Goal: Task Accomplishment & Management: Manage account settings

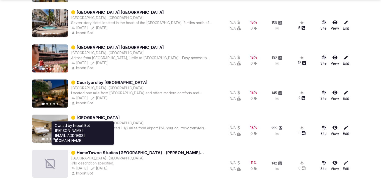
scroll to position [469, 0]
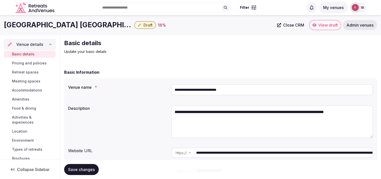
click at [183, 92] on input "**********" at bounding box center [272, 89] width 202 height 11
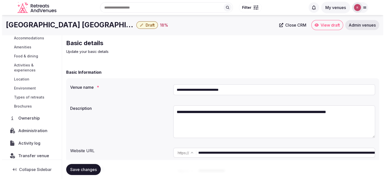
scroll to position [57, 0]
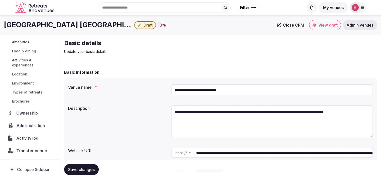
click at [32, 126] on span "Administration" at bounding box center [32, 125] width 31 height 6
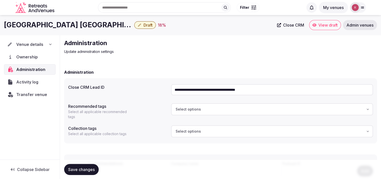
click at [18, 40] on div "Venue details" at bounding box center [30, 44] width 52 height 11
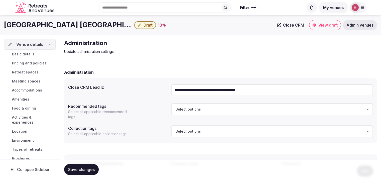
click at [194, 86] on input "**********" at bounding box center [272, 89] width 202 height 11
click at [33, 53] on span "Basic details" at bounding box center [23, 54] width 23 height 5
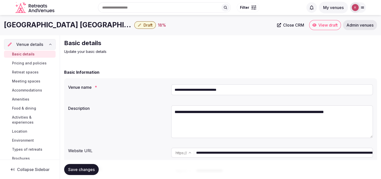
click at [219, 155] on input "**********" at bounding box center [284, 153] width 176 height 10
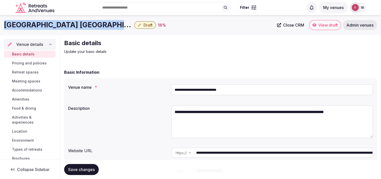
drag, startPoint x: 123, startPoint y: 25, endPoint x: 0, endPoint y: 33, distance: 123.5
click at [0, 33] on div "Hilton Garden Inn Phoenix Midtown Draft 18 % Close CRM View draft Admin venues" at bounding box center [190, 25] width 381 height 20
copy h1 "[GEOGRAPHIC_DATA] [GEOGRAPHIC_DATA]"
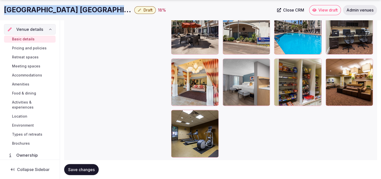
scroll to position [716, 0]
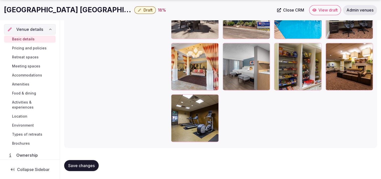
click at [112, 80] on div "Gallery photos We recommend at least five gallery photos To pick up a draggable…" at bounding box center [220, 12] width 305 height 264
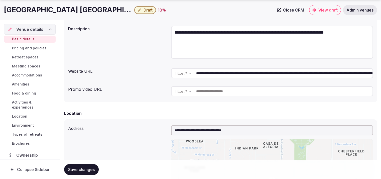
scroll to position [236, 0]
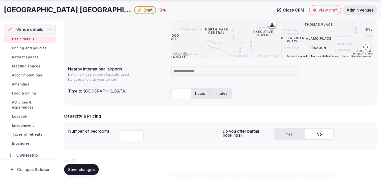
click at [211, 69] on input at bounding box center [235, 71] width 128 height 10
type input "***"
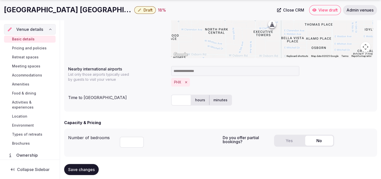
click at [180, 97] on input "text" at bounding box center [181, 99] width 20 height 11
type input "**"
click at [255, 96] on div "** hours minutes" at bounding box center [272, 99] width 202 height 11
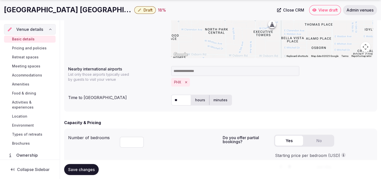
click at [282, 137] on button "Yes" at bounding box center [289, 141] width 28 height 10
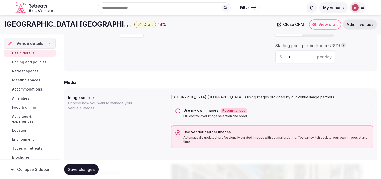
scroll to position [319, 0]
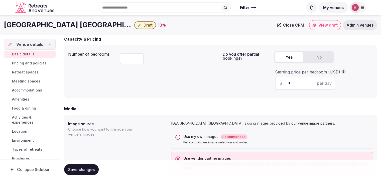
click at [309, 82] on input "*" at bounding box center [309, 83] width 42 height 6
type input "***"
click at [249, 98] on form "**********" at bounding box center [220, 176] width 313 height 853
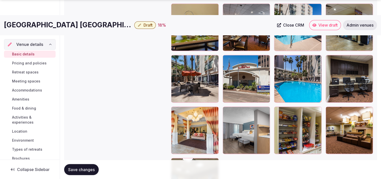
scroll to position [747, 0]
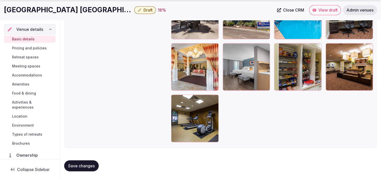
click at [77, 161] on button "Save changes" at bounding box center [81, 165] width 35 height 11
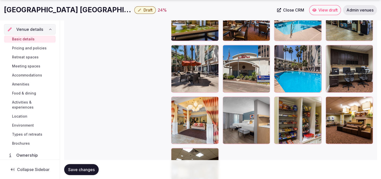
scroll to position [697, 0]
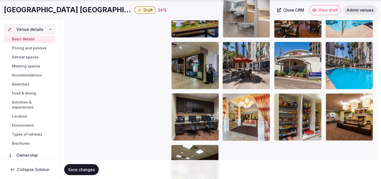
drag, startPoint x: 228, startPoint y: 128, endPoint x: 247, endPoint y: 42, distance: 88.7
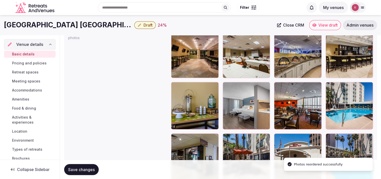
scroll to position [588, 0]
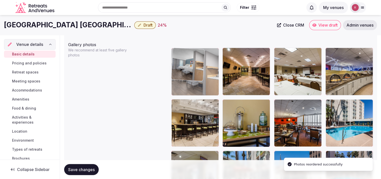
drag, startPoint x: 232, startPoint y: 131, endPoint x: 210, endPoint y: 92, distance: 45.1
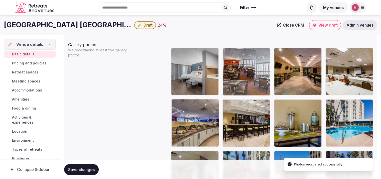
drag, startPoint x: 300, startPoint y: 135, endPoint x: 255, endPoint y: 81, distance: 69.9
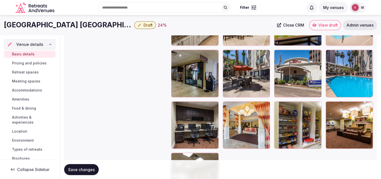
scroll to position [674, 0]
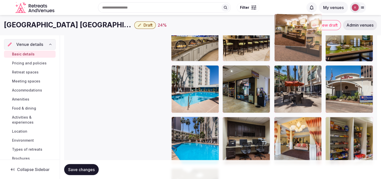
drag, startPoint x: 354, startPoint y: 140, endPoint x: 322, endPoint y: 59, distance: 87.5
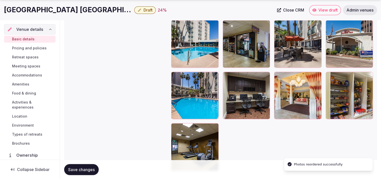
scroll to position [730, 0]
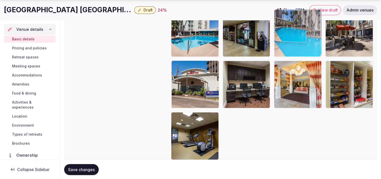
drag, startPoint x: 235, startPoint y: 59, endPoint x: 299, endPoint y: 36, distance: 68.3
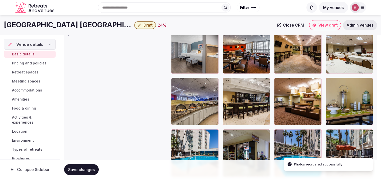
scroll to position [605, 0]
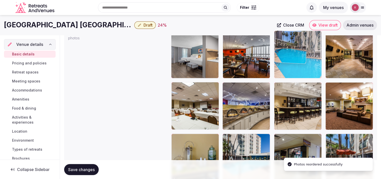
drag, startPoint x: 310, startPoint y: 152, endPoint x: 307, endPoint y: 65, distance: 87.0
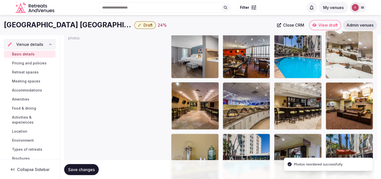
drag, startPoint x: 186, startPoint y: 111, endPoint x: 349, endPoint y: 76, distance: 166.4
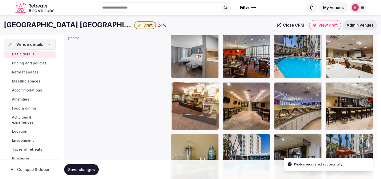
drag, startPoint x: 337, startPoint y: 118, endPoint x: 206, endPoint y: 122, distance: 131.1
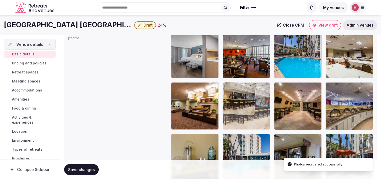
drag, startPoint x: 362, startPoint y: 116, endPoint x: 275, endPoint y: 116, distance: 87.9
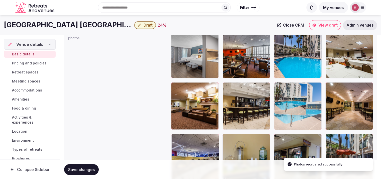
drag, startPoint x: 260, startPoint y: 150, endPoint x: 303, endPoint y: 114, distance: 55.8
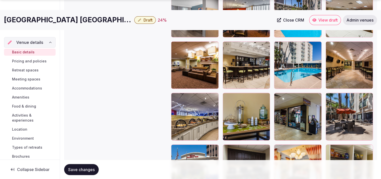
scroll to position [647, 0]
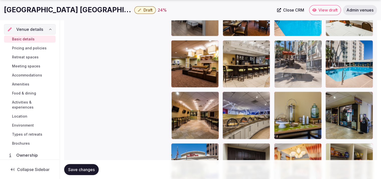
drag, startPoint x: 355, startPoint y: 117, endPoint x: 309, endPoint y: 81, distance: 58.5
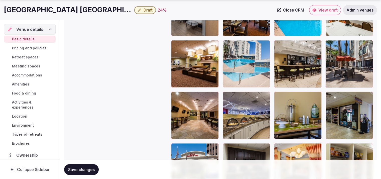
drag, startPoint x: 345, startPoint y: 69, endPoint x: 251, endPoint y: 77, distance: 95.1
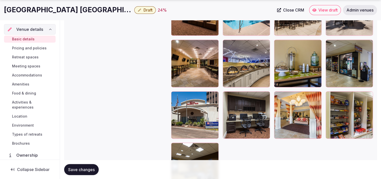
scroll to position [703, 0]
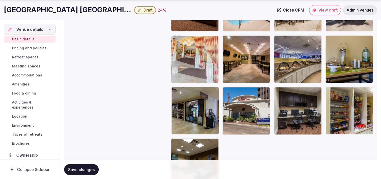
drag, startPoint x: 290, startPoint y: 125, endPoint x: 212, endPoint y: 68, distance: 97.0
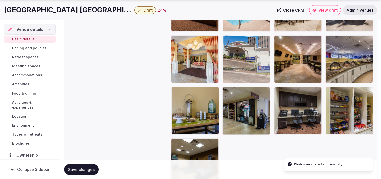
drag, startPoint x: 243, startPoint y: 109, endPoint x: 245, endPoint y: 76, distance: 32.9
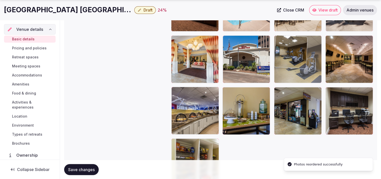
drag, startPoint x: 220, startPoint y: 139, endPoint x: 307, endPoint y: 56, distance: 120.5
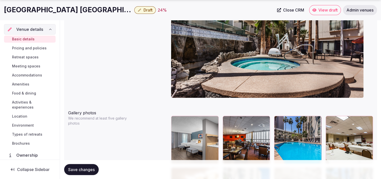
scroll to position [532, 0]
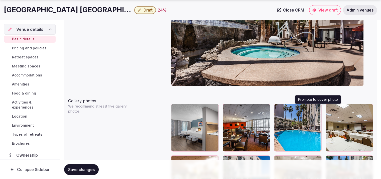
click at [320, 109] on button "button" at bounding box center [317, 109] width 6 height 6
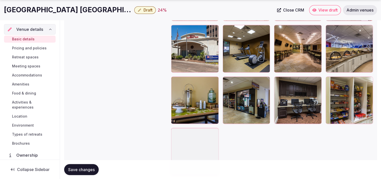
scroll to position [747, 0]
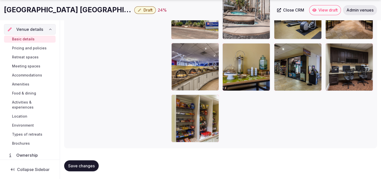
drag, startPoint x: 209, startPoint y: 117, endPoint x: 265, endPoint y: 41, distance: 94.2
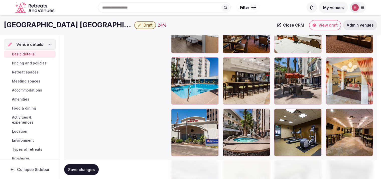
scroll to position [629, 0]
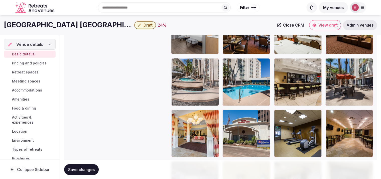
drag, startPoint x: 245, startPoint y: 133, endPoint x: 216, endPoint y: 97, distance: 46.3
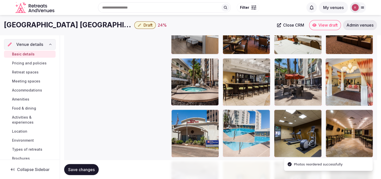
drag, startPoint x: 239, startPoint y: 109, endPoint x: 244, endPoint y: 139, distance: 30.7
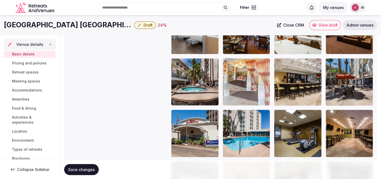
drag, startPoint x: 345, startPoint y: 82, endPoint x: 259, endPoint y: 93, distance: 86.3
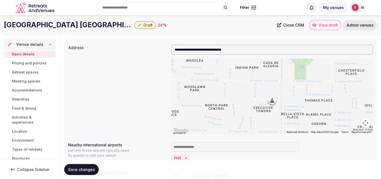
scroll to position [4, 0]
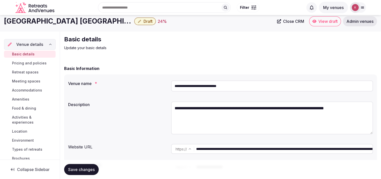
click at [134, 23] on button "Draft" at bounding box center [145, 22] width 22 height 8
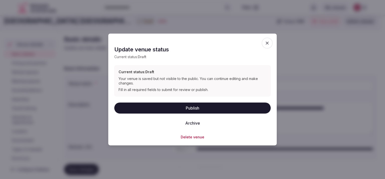
click at [197, 110] on button "Publish" at bounding box center [192, 107] width 156 height 11
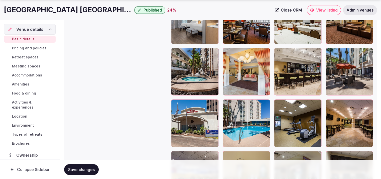
scroll to position [643, 0]
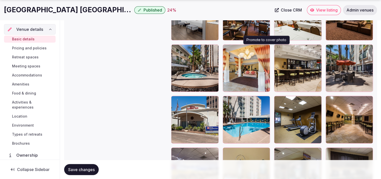
click at [265, 50] on icon "button" at bounding box center [265, 49] width 4 height 4
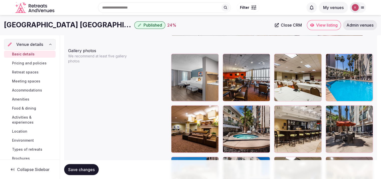
scroll to position [578, 0]
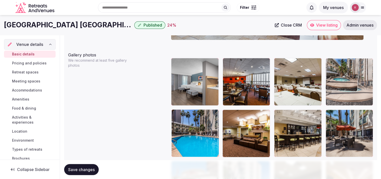
drag, startPoint x: 252, startPoint y: 135, endPoint x: 351, endPoint y: 97, distance: 105.7
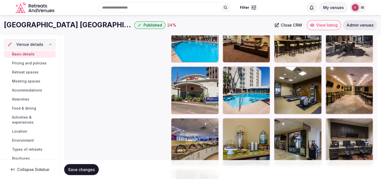
scroll to position [668, 0]
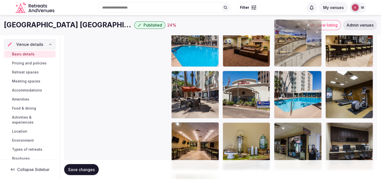
drag, startPoint x: 210, startPoint y: 138, endPoint x: 326, endPoint y: 56, distance: 142.5
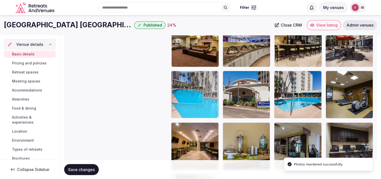
drag, startPoint x: 204, startPoint y: 63, endPoint x: 201, endPoint y: 107, distance: 44.5
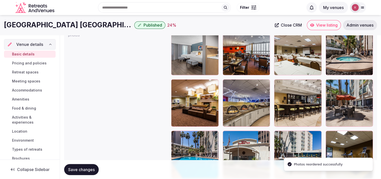
scroll to position [605, 0]
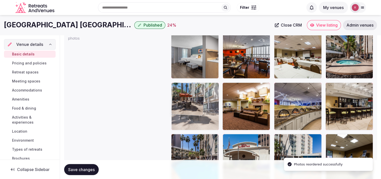
drag, startPoint x: 354, startPoint y: 106, endPoint x: 203, endPoint y: 109, distance: 151.1
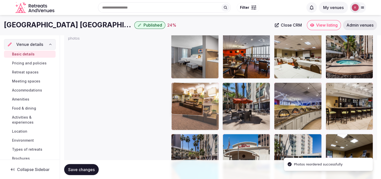
drag, startPoint x: 248, startPoint y: 100, endPoint x: 211, endPoint y: 103, distance: 37.7
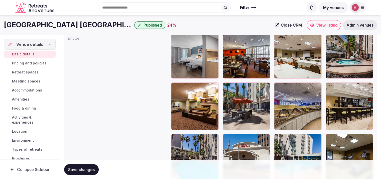
click at [89, 169] on span "Save changes" at bounding box center [81, 169] width 27 height 5
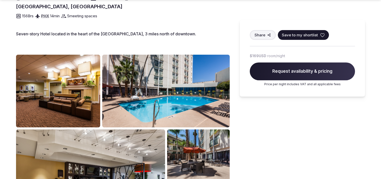
scroll to position [179, 0]
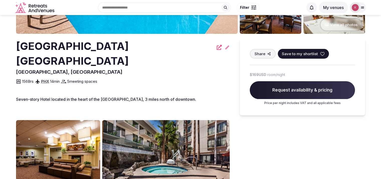
scroll to position [73, 0]
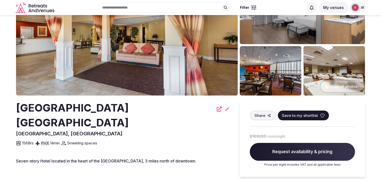
scroll to position [39, 0]
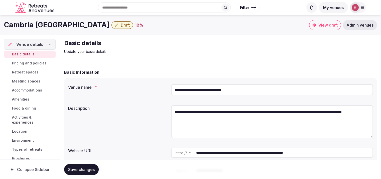
click at [217, 89] on input "**********" at bounding box center [272, 89] width 202 height 11
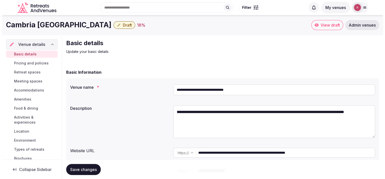
scroll to position [57, 0]
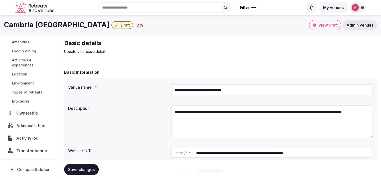
click at [34, 124] on span "Administration" at bounding box center [31, 125] width 31 height 6
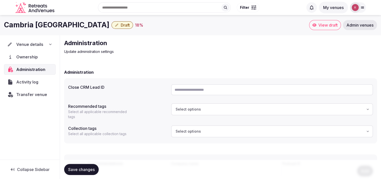
click at [22, 43] on span "Venue details" at bounding box center [29, 44] width 27 height 6
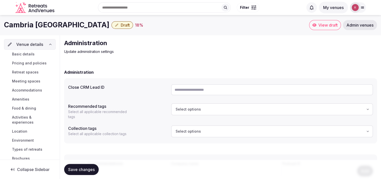
click at [22, 53] on span "Basic details" at bounding box center [23, 54] width 23 height 5
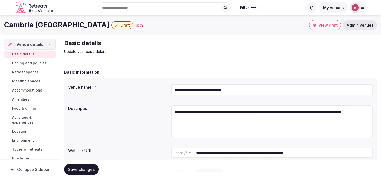
click at [215, 92] on input "**********" at bounding box center [272, 89] width 202 height 11
click at [147, 72] on div "Basic Information" at bounding box center [220, 72] width 313 height 6
click at [248, 145] on div "**********" at bounding box center [220, 129] width 313 height 103
click at [249, 150] on input "**********" at bounding box center [284, 153] width 176 height 10
drag, startPoint x: 349, startPoint y: 156, endPoint x: 193, endPoint y: 154, distance: 156.3
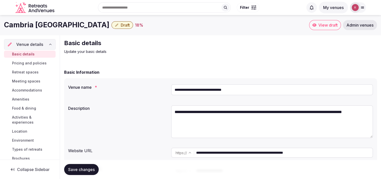
click at [193, 154] on div "**********" at bounding box center [272, 153] width 202 height 10
click at [223, 90] on input "**********" at bounding box center [272, 89] width 202 height 11
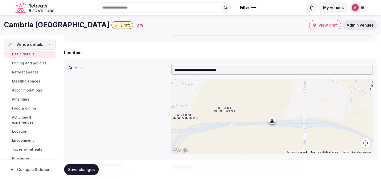
scroll to position [74, 0]
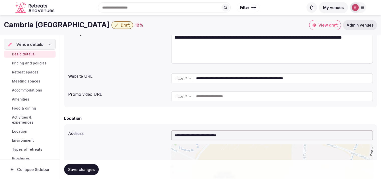
click at [237, 96] on input "text" at bounding box center [284, 96] width 176 height 10
click at [224, 137] on input "**********" at bounding box center [272, 135] width 202 height 10
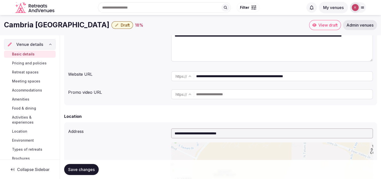
drag, startPoint x: 221, startPoint y: 133, endPoint x: 159, endPoint y: 132, distance: 61.6
click at [159, 132] on div "**********" at bounding box center [220, 172] width 305 height 93
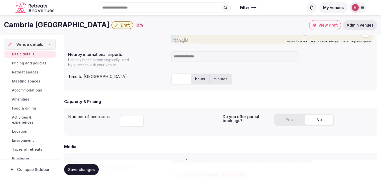
scroll to position [202, 0]
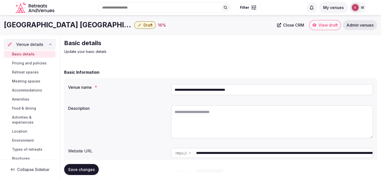
click at [250, 152] on input "**********" at bounding box center [284, 153] width 176 height 10
